Goal: Task Accomplishment & Management: Complete application form

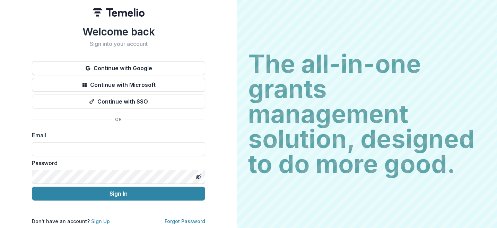
click at [103, 146] on input at bounding box center [118, 149] width 173 height 14
type input "**********"
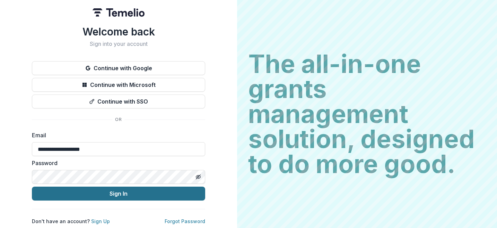
click at [130, 191] on button "Sign In" at bounding box center [118, 193] width 173 height 14
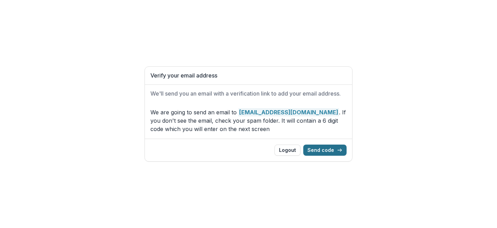
click at [322, 151] on button "Send code" at bounding box center [325, 149] width 43 height 11
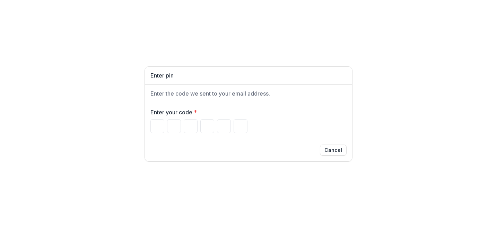
type input "*"
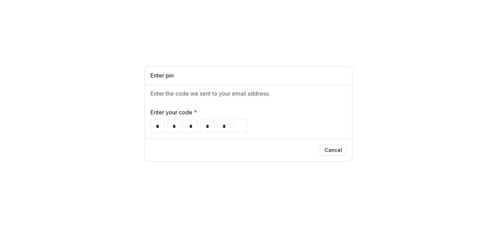
type input "*"
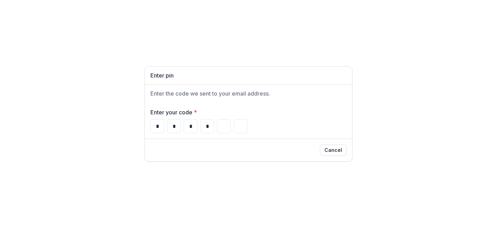
type input "*"
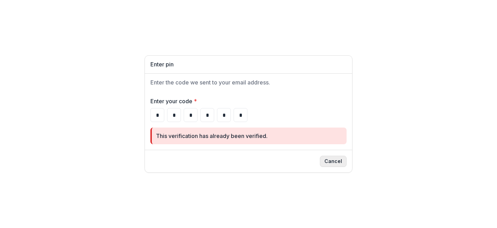
click at [333, 160] on button "Cancel" at bounding box center [333, 160] width 27 height 11
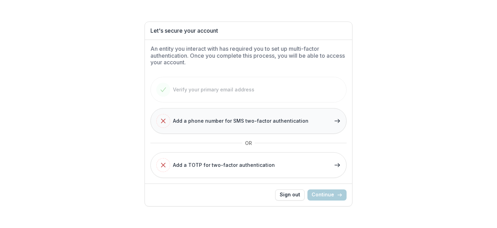
click at [246, 120] on span "Add a phone number for SMS two-factor authentication" at bounding box center [241, 120] width 136 height 7
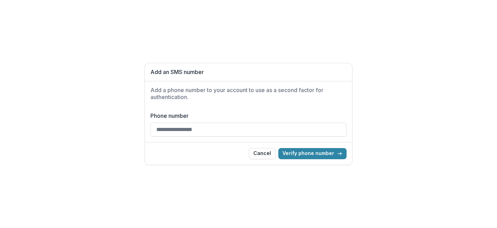
click at [190, 126] on input "Phone number" at bounding box center [249, 129] width 196 height 14
type input "**********"
click at [313, 153] on button "Verify phone number" at bounding box center [313, 153] width 68 height 11
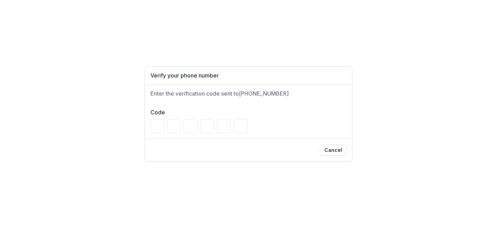
type input "*"
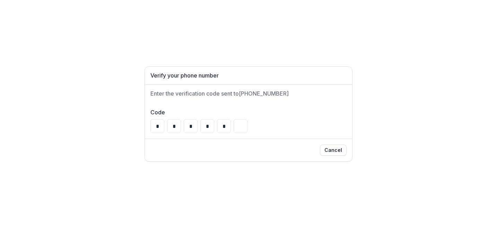
type input "*"
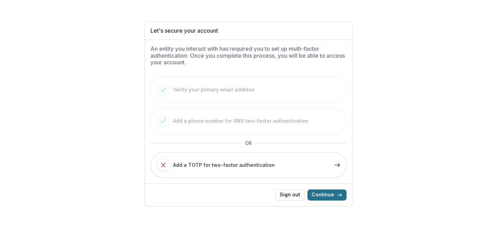
click at [335, 195] on button "Continue" at bounding box center [327, 194] width 39 height 11
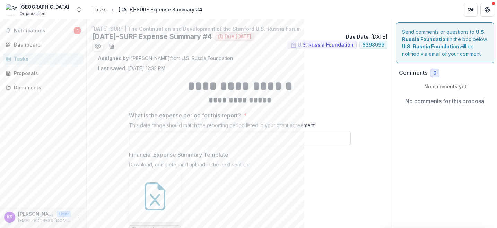
click at [16, 59] on div "Tasks" at bounding box center [46, 58] width 64 height 7
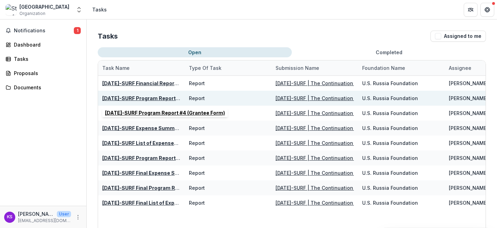
click at [147, 95] on u "[DATE]-SURF Program Report #4 (Grantee Form)" at bounding box center [162, 98] width 120 height 6
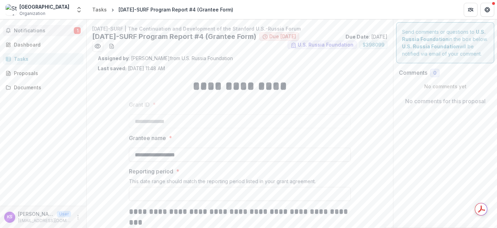
click at [20, 32] on span "Notifications" at bounding box center [44, 31] width 60 height 6
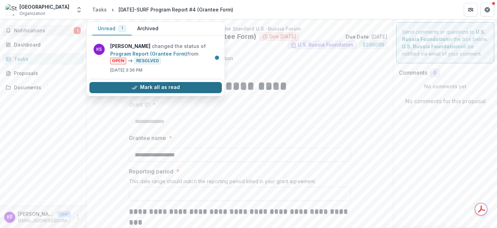
click at [100, 87] on button "Mark all as read" at bounding box center [155, 87] width 133 height 11
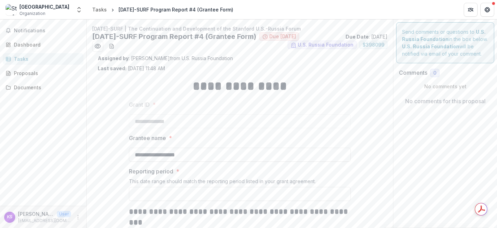
click at [317, 85] on h1 "**********" at bounding box center [240, 85] width 222 height 17
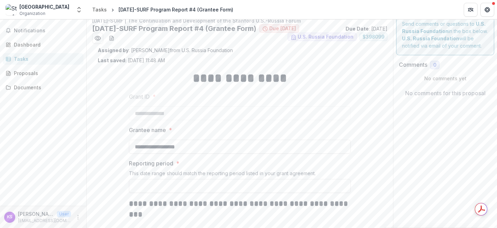
scroll to position [14, 0]
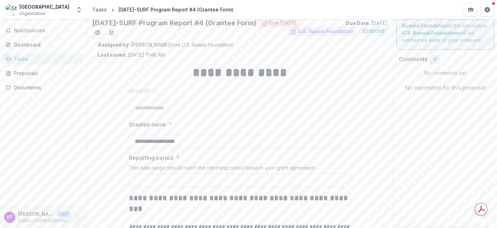
click at [162, 180] on input "Reporting period *" at bounding box center [240, 180] width 222 height 14
click at [322, 32] on span "U.S. Russia Foundation" at bounding box center [326, 31] width 56 height 6
click at [293, 31] on icon at bounding box center [294, 32] width 6 height 6
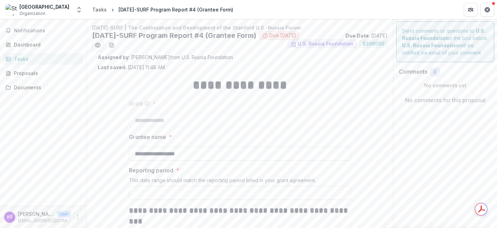
scroll to position [0, 0]
click at [24, 43] on div "Dashboard" at bounding box center [46, 44] width 64 height 7
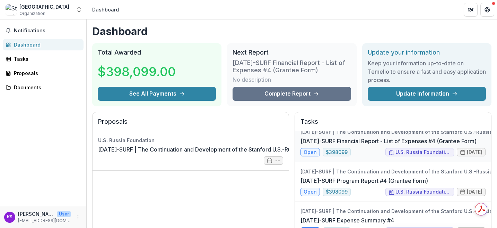
scroll to position [7, 0]
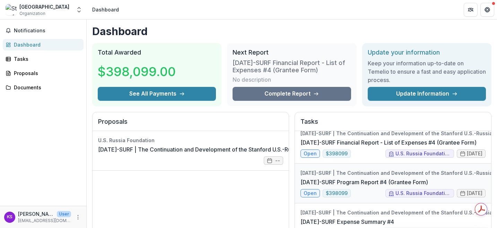
click at [374, 178] on link "21-APR-17-SURF Program Report #4 (Grantee Form)" at bounding box center [365, 182] width 128 height 8
